Goal: Task Accomplishment & Management: Manage account settings

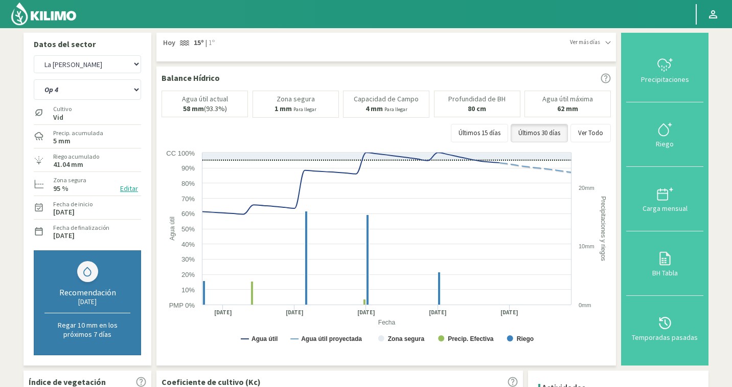
select select "431: Object"
click at [59, 18] on img at bounding box center [43, 14] width 67 height 25
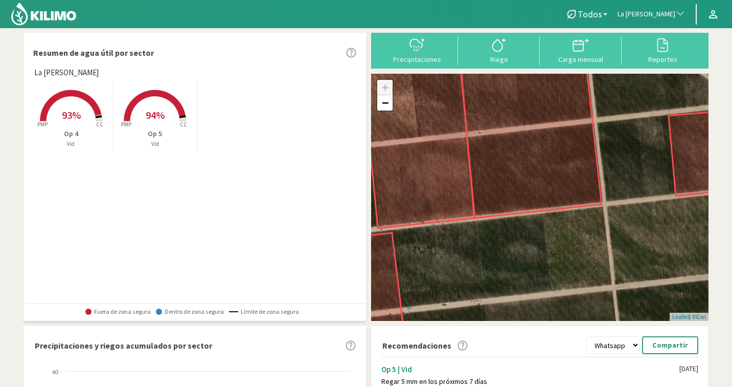
click at [643, 17] on span "La [PERSON_NAME]" at bounding box center [647, 14] width 58 height 10
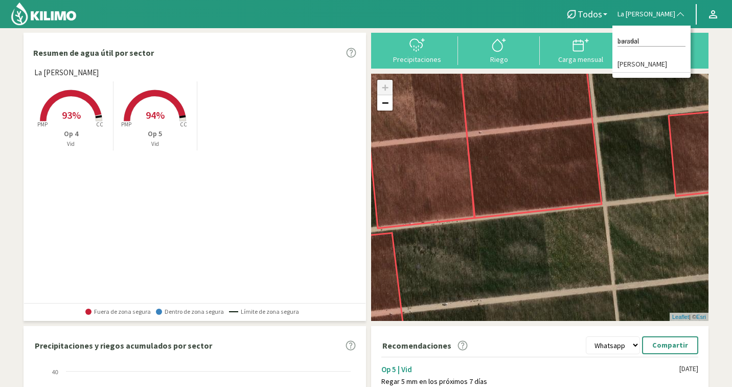
type input "baradal"
click at [639, 59] on li "[PERSON_NAME]" at bounding box center [652, 65] width 78 height 16
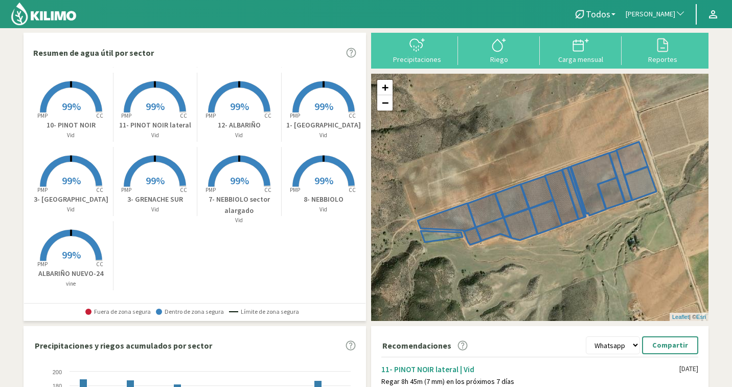
click at [658, 16] on span "[PERSON_NAME]" at bounding box center [651, 14] width 50 height 10
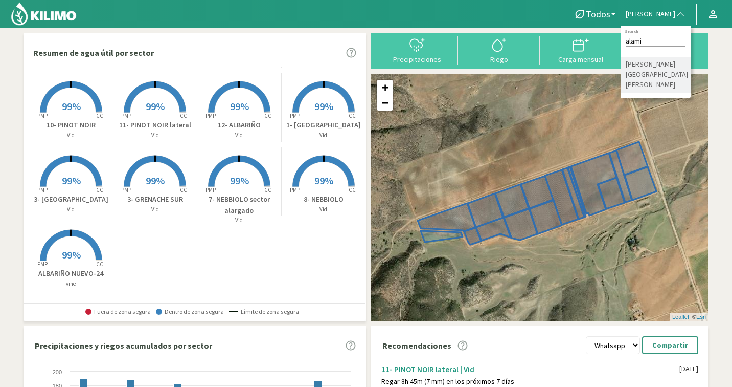
type input "alami"
click at [658, 64] on li "[PERSON_NAME] [GEOGRAPHIC_DATA][PERSON_NAME]" at bounding box center [656, 75] width 70 height 36
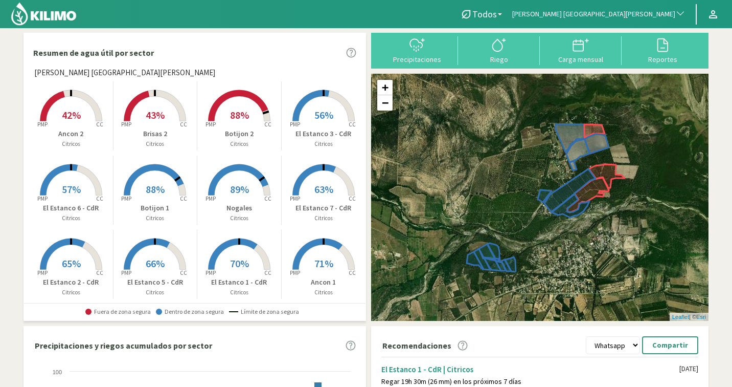
click at [167, 194] on rect at bounding box center [155, 196] width 82 height 82
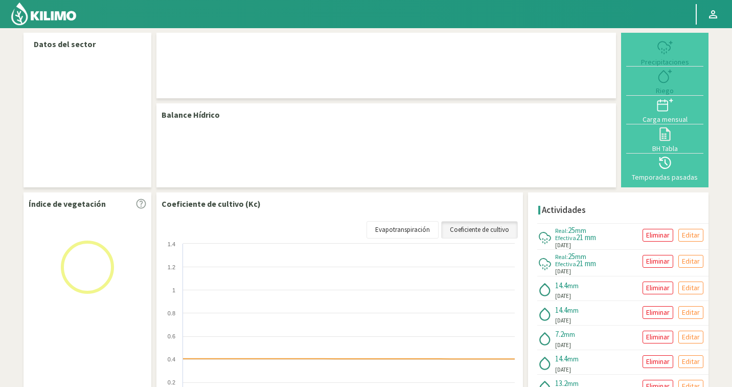
select select "129: Object"
select select "2: Object"
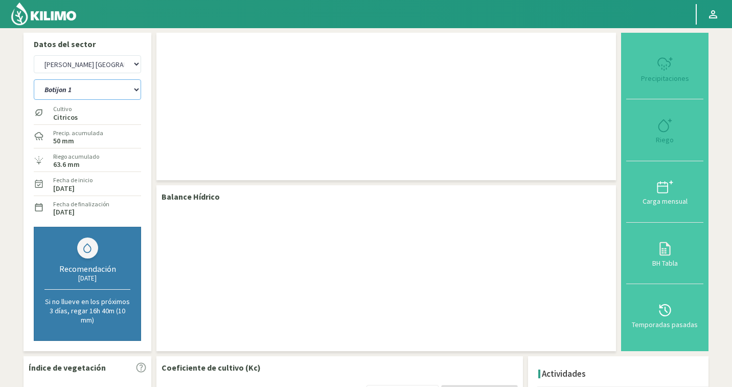
click at [72, 90] on select "Ancon 1 Ancon 2 Botijon 1 Botijon 2 Brisas 2 El Estanco 1 - CdR El Estanco 2 - …" at bounding box center [87, 89] width 107 height 20
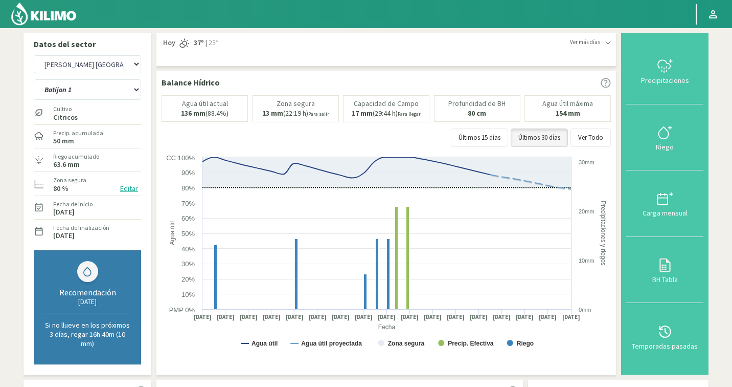
click at [133, 189] on button "Editar" at bounding box center [129, 189] width 24 height 12
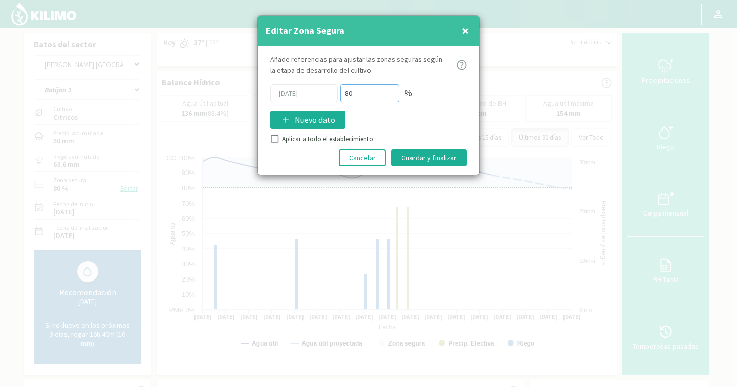
click at [331, 92] on div "[DATE] 80 %" at bounding box center [368, 93] width 196 height 18
type input "70"
click at [429, 158] on button "Guardar y finalizar" at bounding box center [429, 157] width 76 height 17
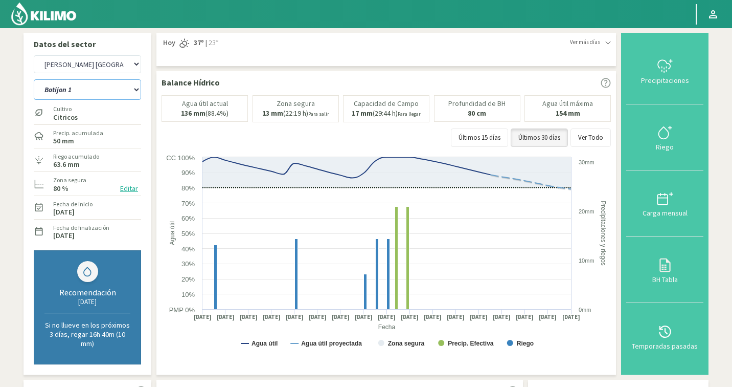
click at [92, 86] on select "Ancon 1 Ancon 2 Botijon 1 Botijon 2 Brisas 2 El Estanco 1 - CdR El Estanco 2 - …" at bounding box center [87, 89] width 107 height 20
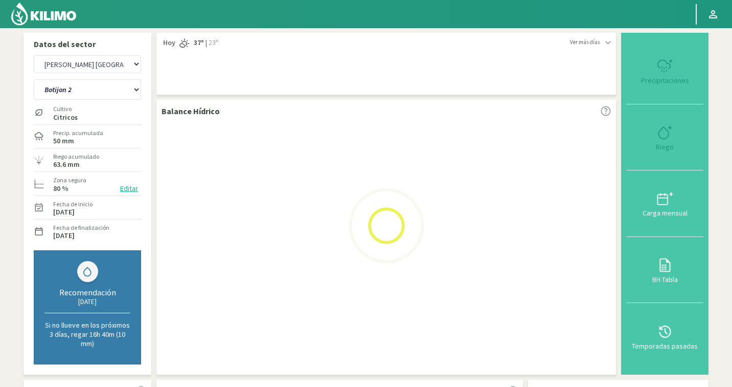
click at [124, 187] on button "Editar" at bounding box center [129, 189] width 24 height 12
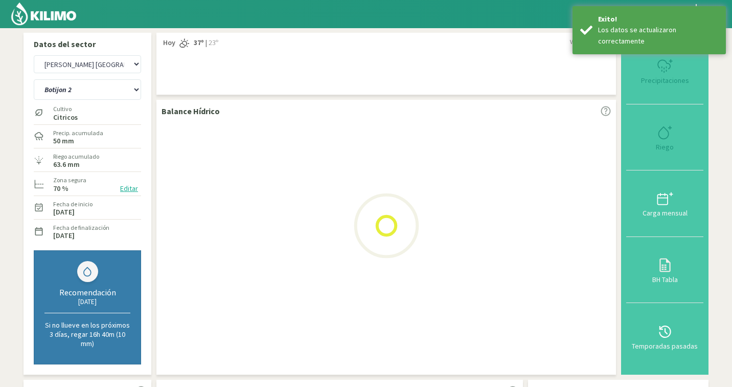
click at [128, 191] on button "Editar" at bounding box center [129, 189] width 24 height 12
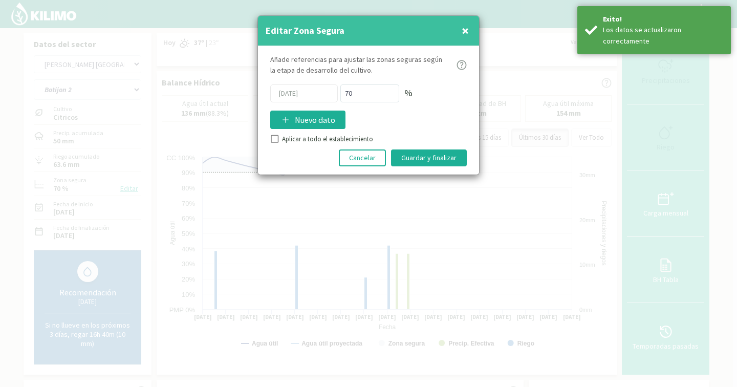
select select "2: Object"
select select "415: Object"
select select "18: Object"
click at [367, 156] on button "Cancelar" at bounding box center [362, 157] width 47 height 17
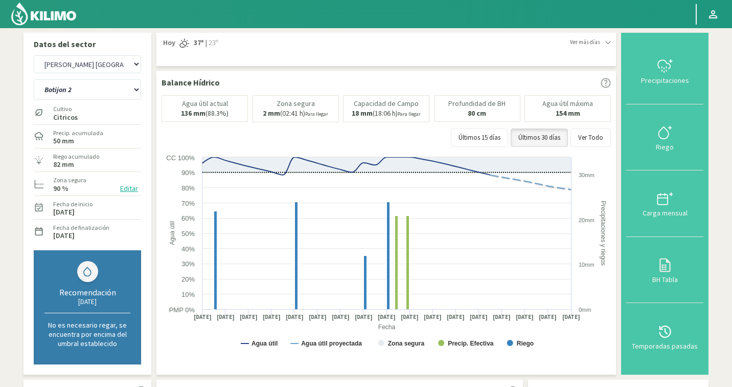
click at [136, 187] on button "Editar" at bounding box center [129, 189] width 24 height 12
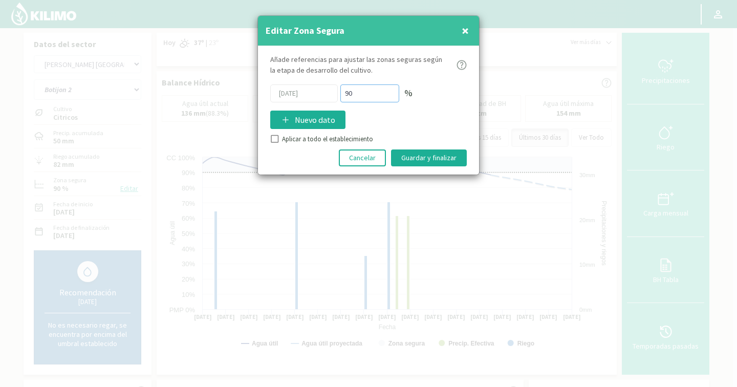
click at [311, 95] on div "[DATE] 90 %" at bounding box center [368, 93] width 196 height 18
type input "70"
click at [432, 152] on button "Guardar y finalizar" at bounding box center [429, 157] width 76 height 17
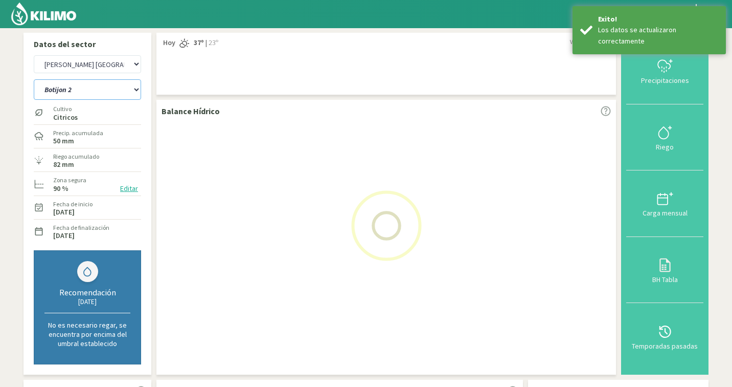
click at [101, 91] on select "Ancon 1 Ancon 2 Botijon 1 Botijon 2 Brisas 2 El Estanco 1 - CdR El Estanco 2 - …" at bounding box center [87, 89] width 107 height 20
select select "18: Object"
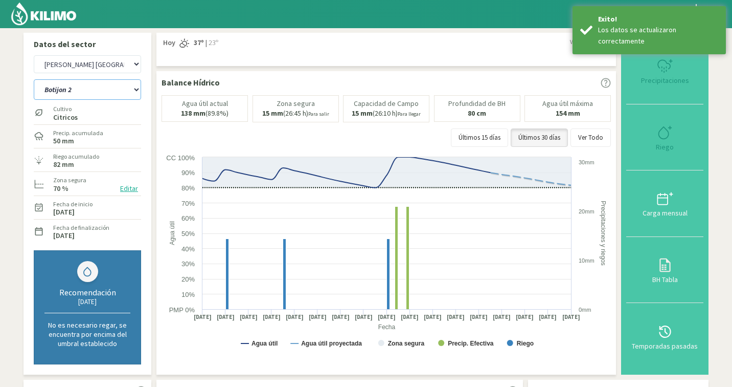
select select "701: Object"
select select "44: Object"
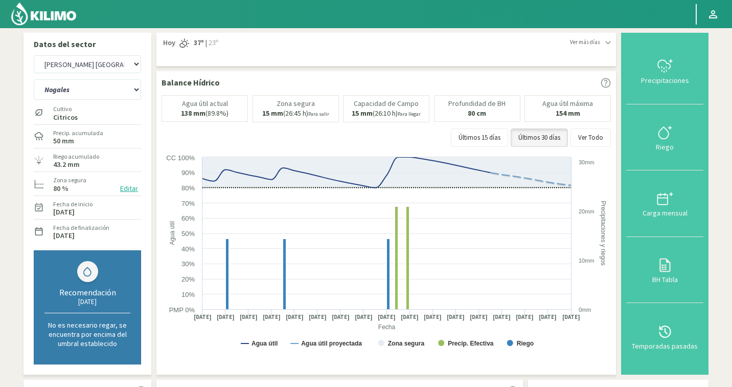
click at [133, 189] on button "Editar" at bounding box center [129, 189] width 24 height 12
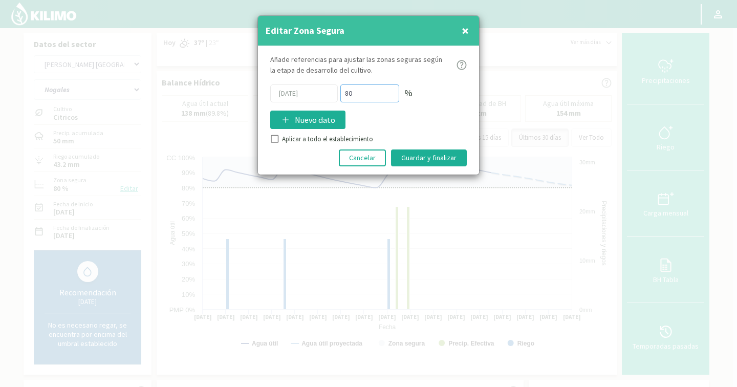
click at [303, 95] on div "[DATE] 80 %" at bounding box center [368, 93] width 196 height 18
type input "70"
click at [429, 160] on button "Guardar y finalizar" at bounding box center [429, 157] width 76 height 17
